Goal: Contribute content

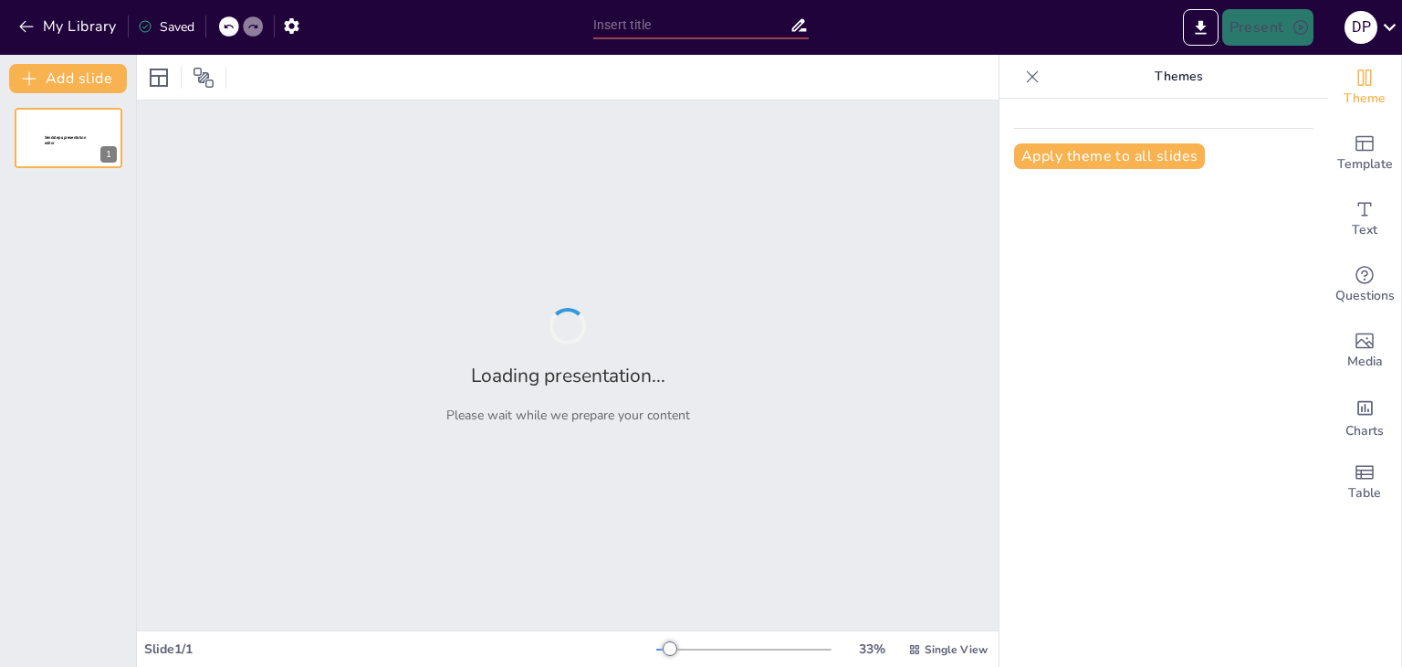
type input "Sinergi Koperasi dan UMKM: Meningkatkan Daya Saing Produk Lokal"
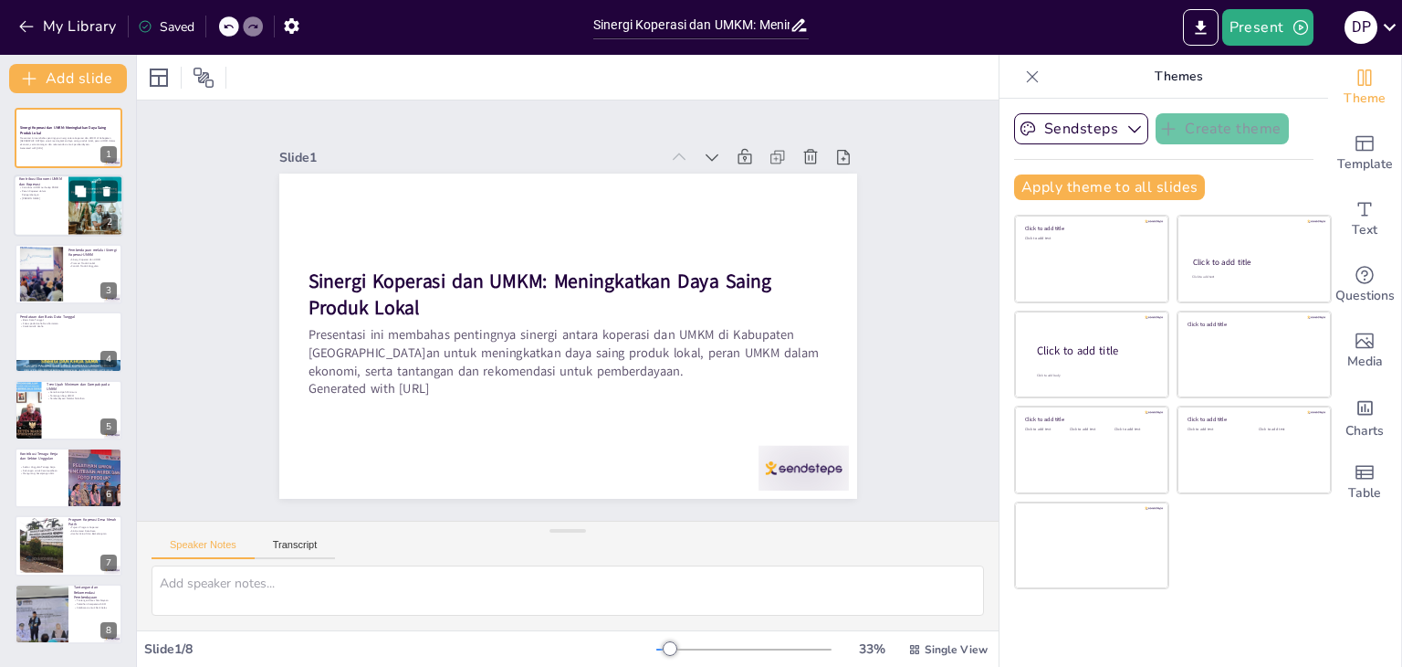
click at [72, 217] on div at bounding box center [96, 206] width 62 height 62
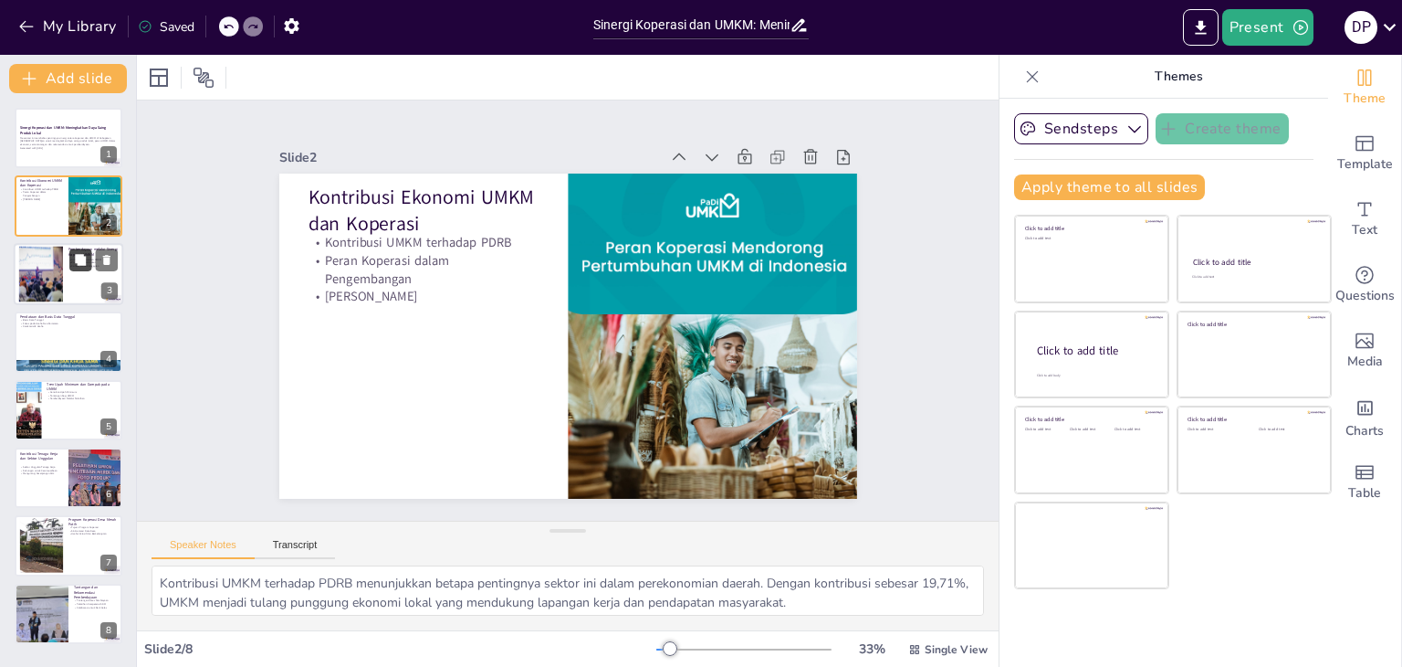
click at [71, 263] on button at bounding box center [80, 259] width 22 height 22
type textarea "Sinergi antara koperasi dan UMKM adalah kunci untuk meningkatkan daya saing pro…"
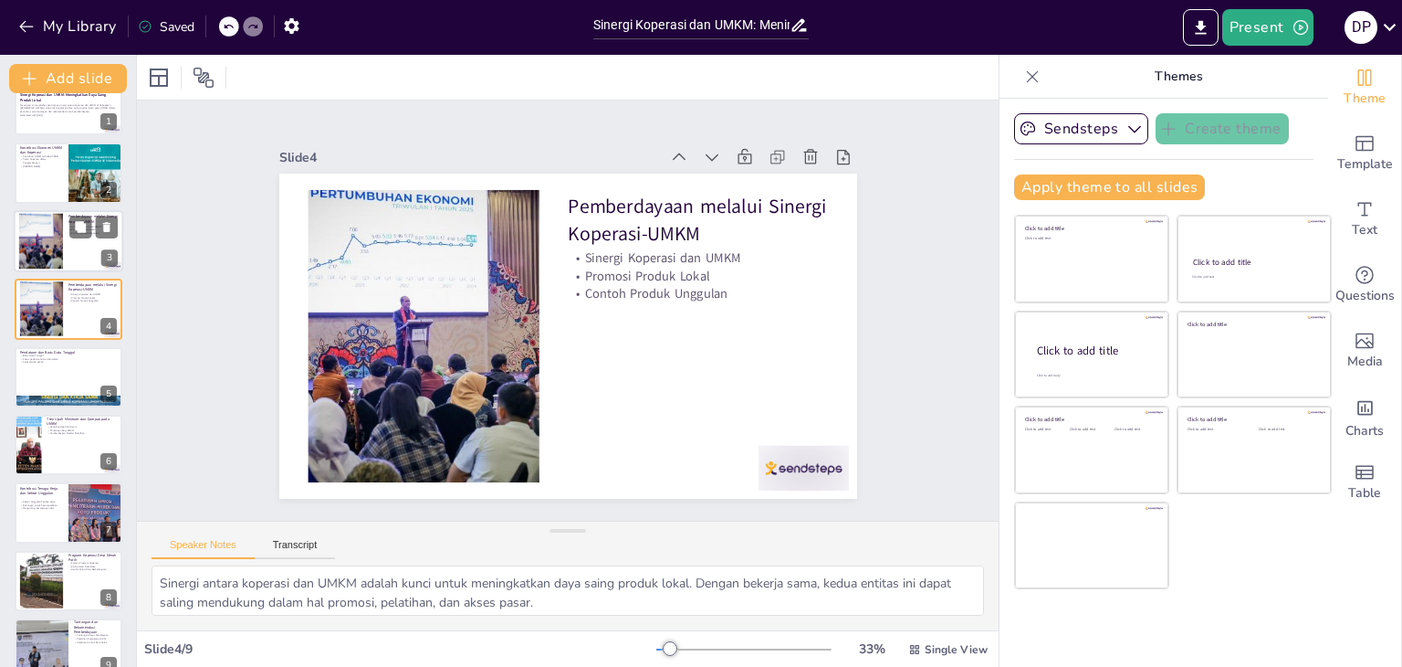
scroll to position [37, 0]
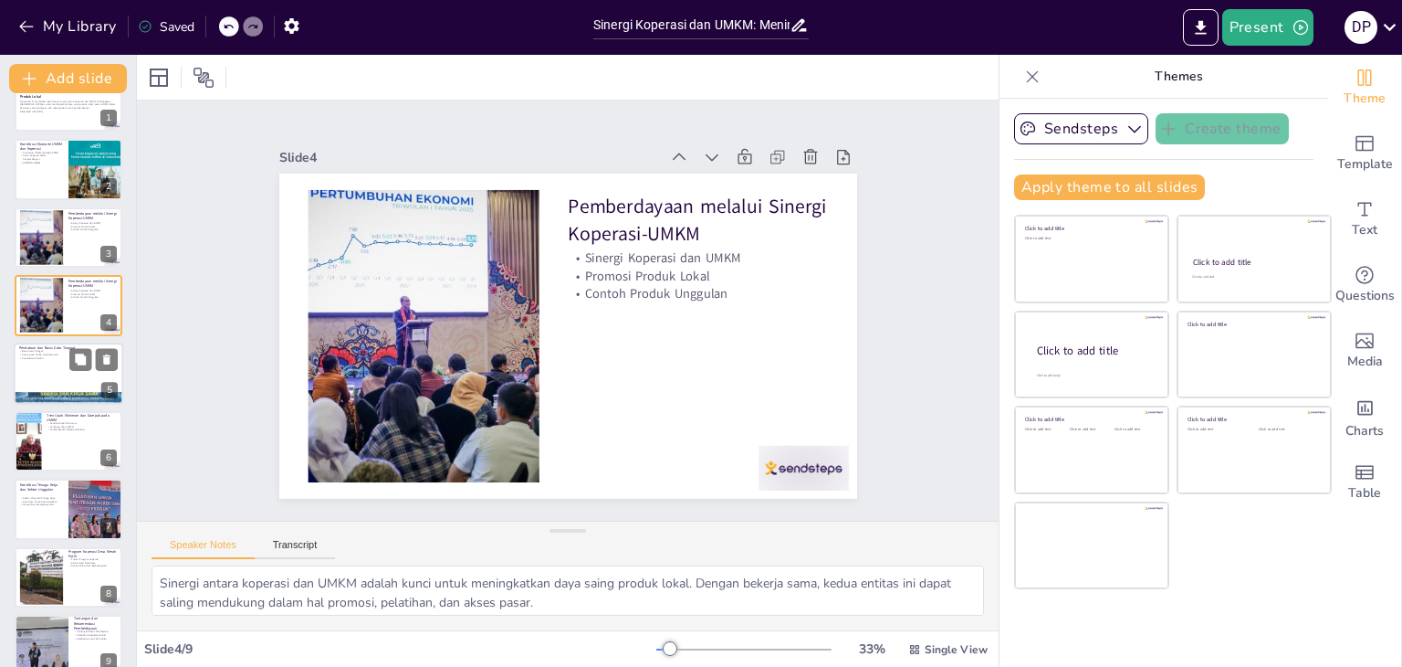
click at [45, 366] on div at bounding box center [69, 373] width 110 height 62
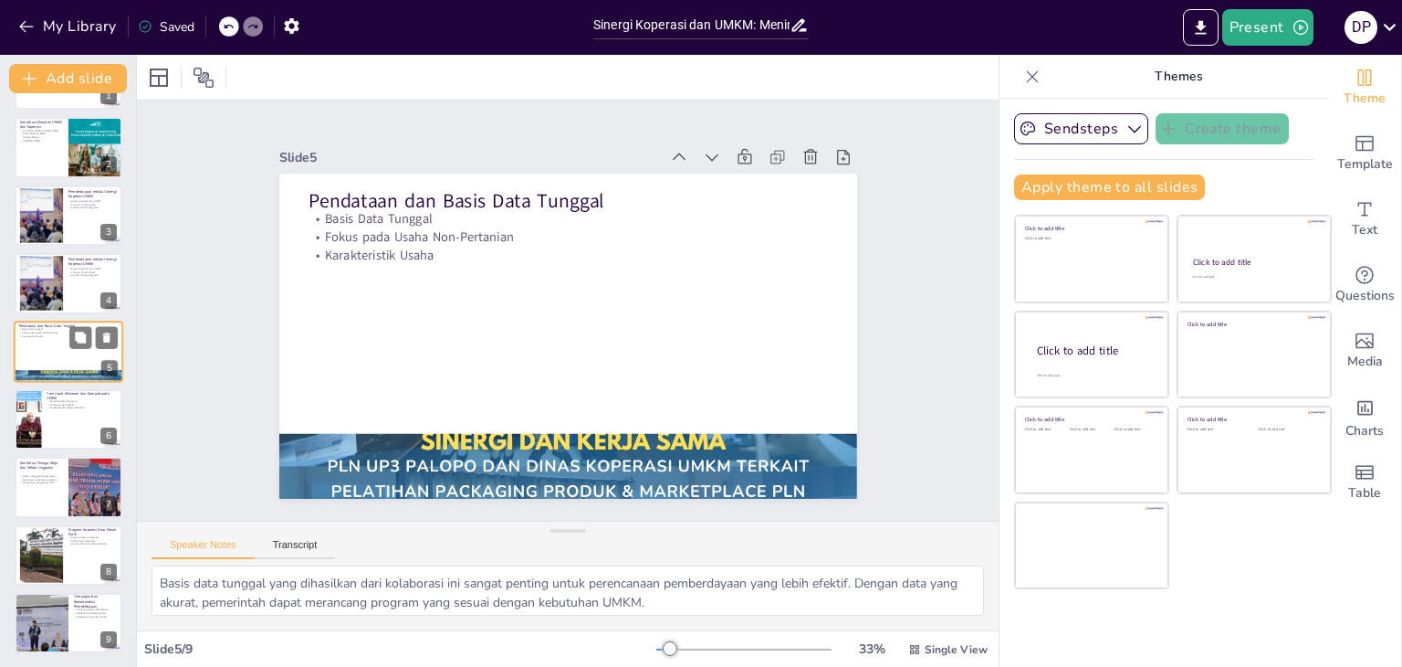
scroll to position [59, 0]
click at [60, 414] on div at bounding box center [69, 418] width 110 height 62
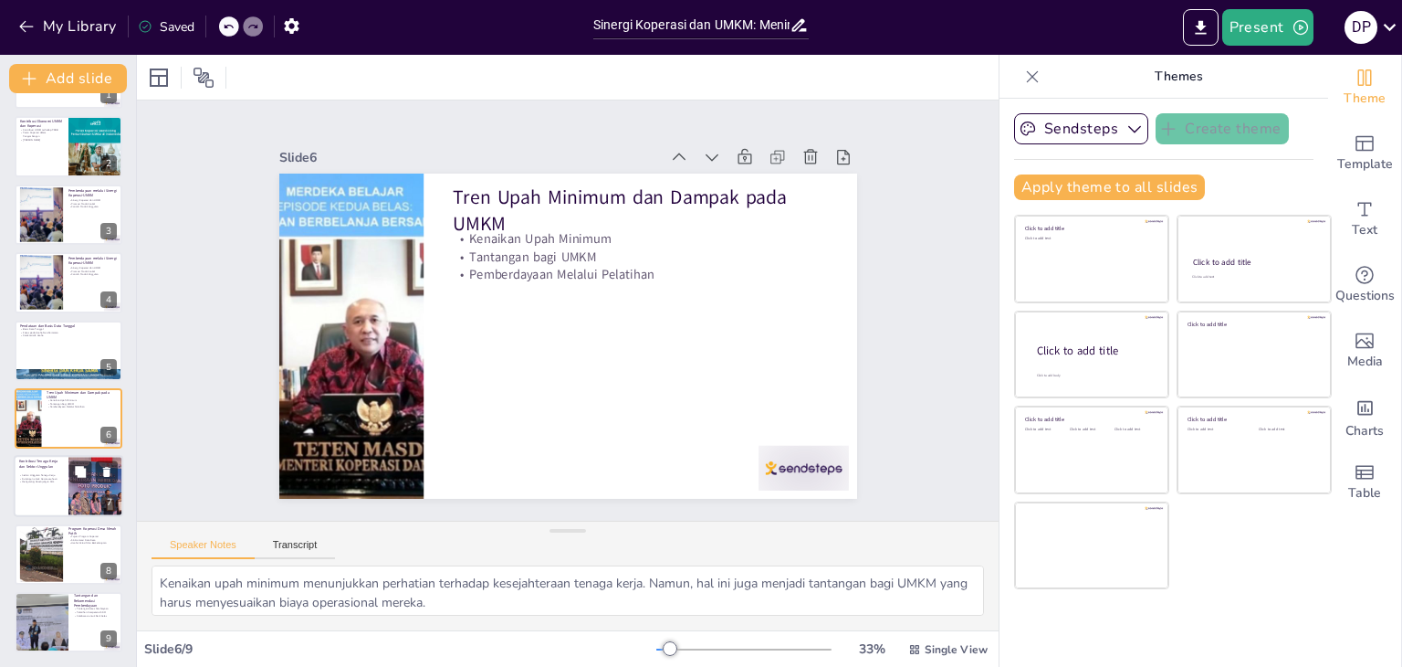
click at [68, 497] on div at bounding box center [69, 487] width 110 height 62
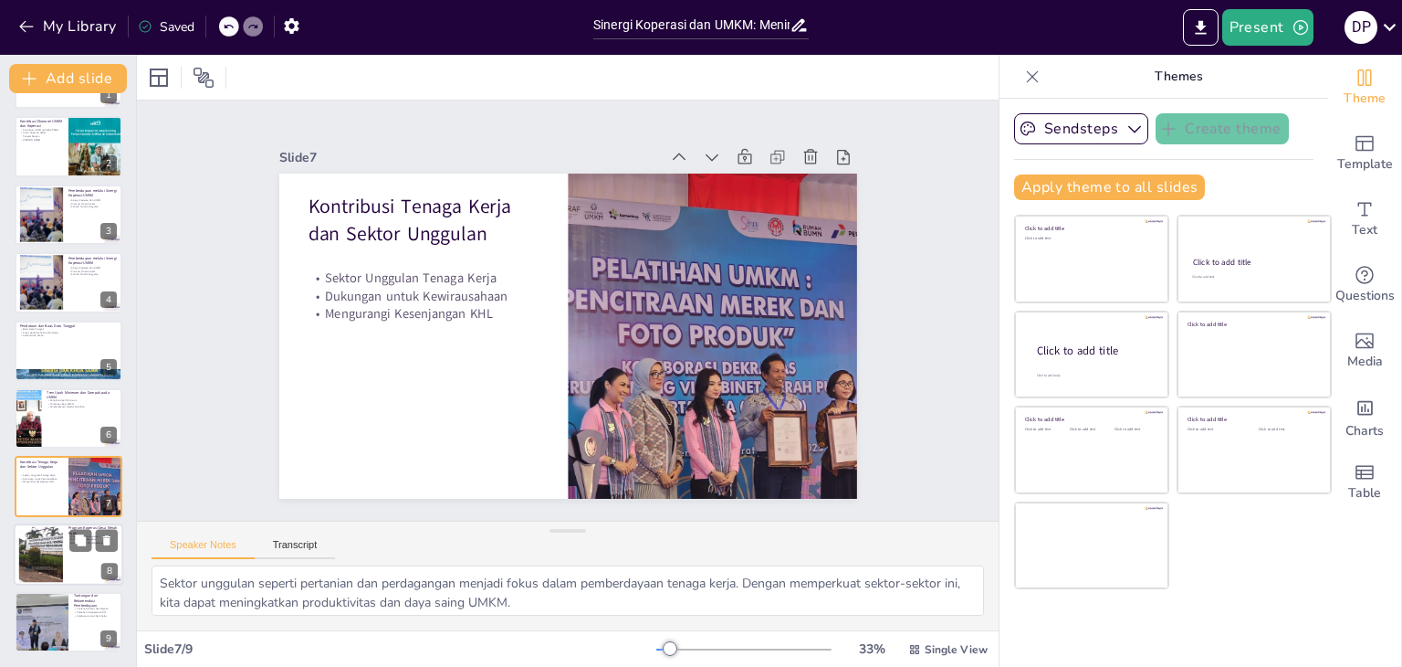
click at [58, 556] on div at bounding box center [41, 554] width 99 height 56
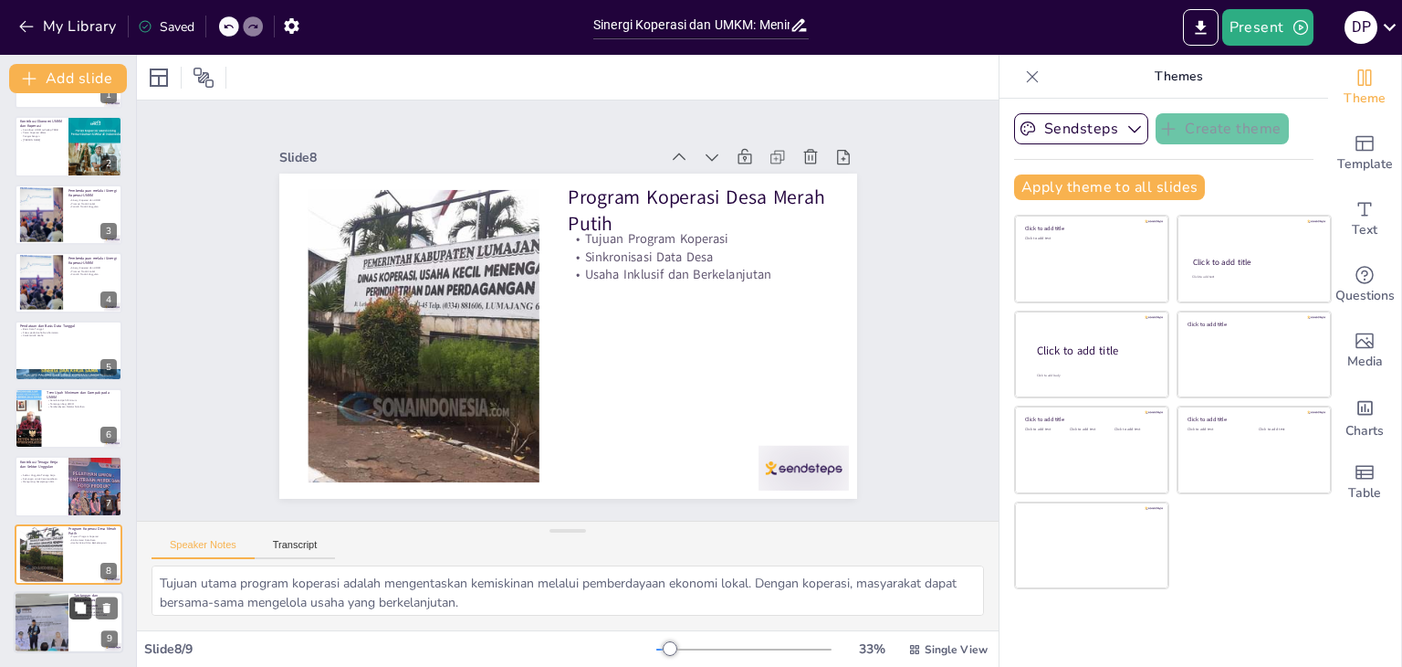
click at [77, 605] on icon at bounding box center [80, 607] width 11 height 11
type textarea "Akses pembiayaan merupakan tantangan utama bagi UMKM. Banyak UMKM yang kesulita…"
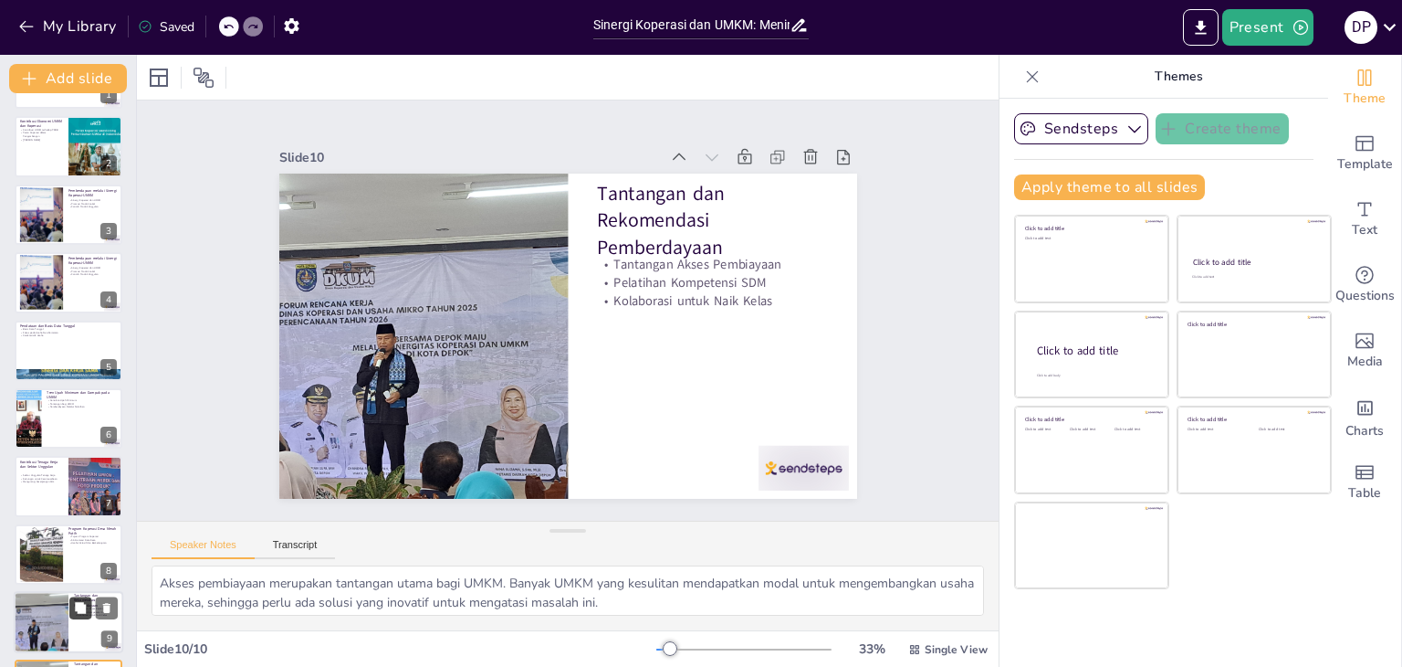
scroll to position [128, 0]
